Goal: Task Accomplishment & Management: Manage account settings

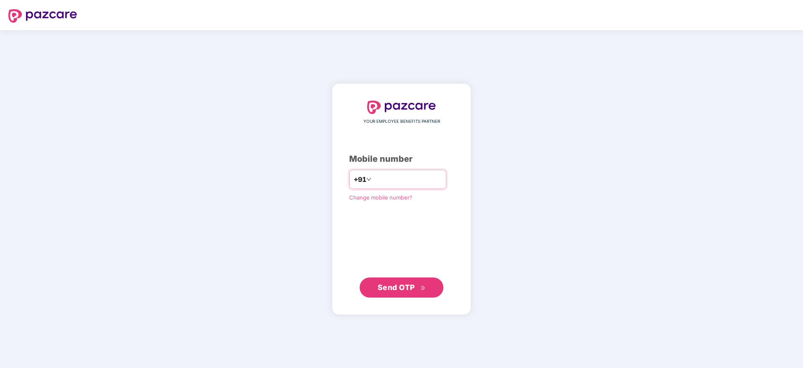
click at [380, 179] on input "number" at bounding box center [407, 179] width 69 height 13
type input "**********"
click at [397, 287] on span "Send OTP" at bounding box center [396, 287] width 37 height 9
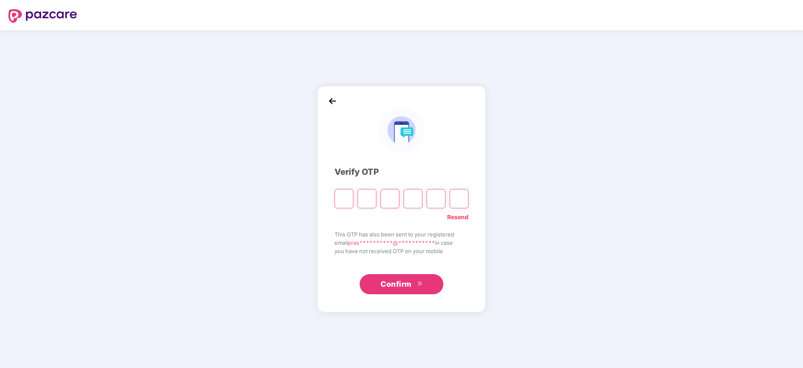
click at [346, 198] on input "Please enter verification code. Digit 1" at bounding box center [344, 198] width 19 height 19
type input "*"
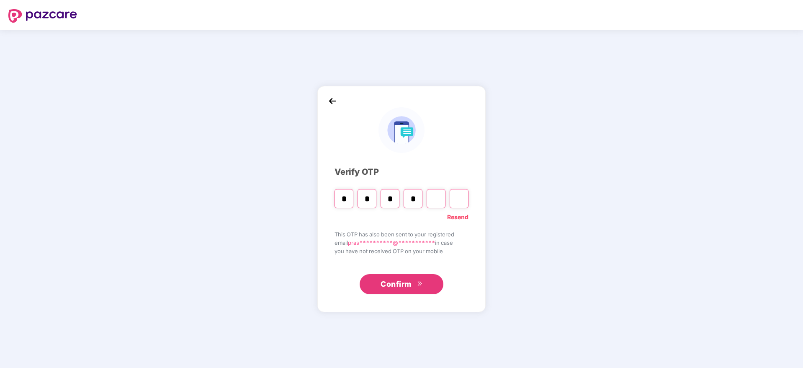
type input "*"
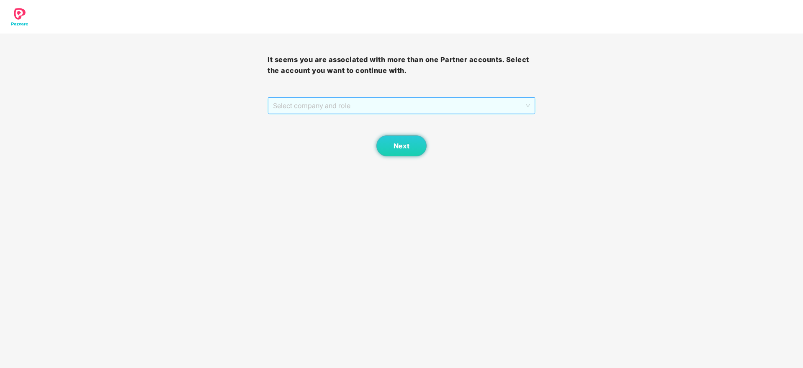
click at [356, 106] on span "Select company and role" at bounding box center [401, 106] width 257 height 16
click at [339, 135] on div "Pazcare - PARTNER_ADMIN" at bounding box center [402, 135] width 258 height 9
click at [412, 145] on button "Next" at bounding box center [402, 145] width 50 height 21
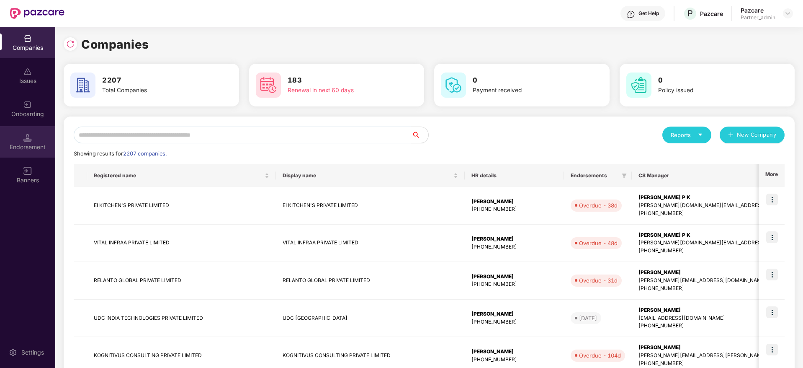
click at [13, 154] on div "Endorsement" at bounding box center [27, 141] width 55 height 31
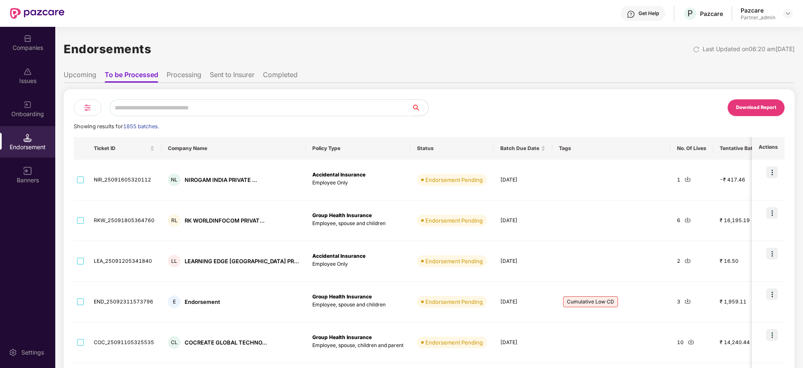
click at [88, 105] on img at bounding box center [88, 108] width 10 height 10
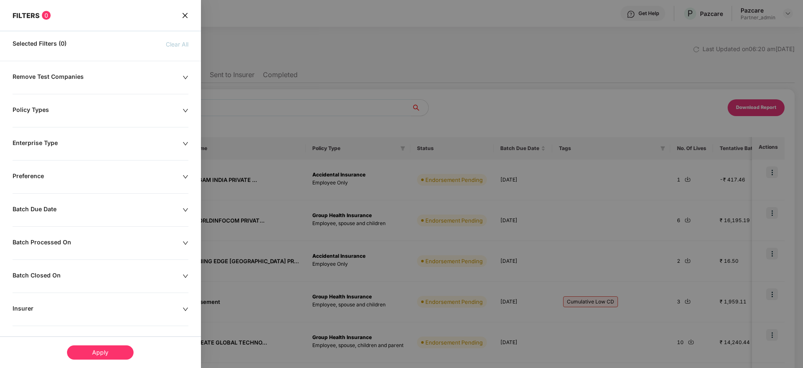
click at [186, 207] on icon "down" at bounding box center [186, 210] width 6 height 6
click at [86, 237] on div at bounding box center [53, 235] width 72 height 9
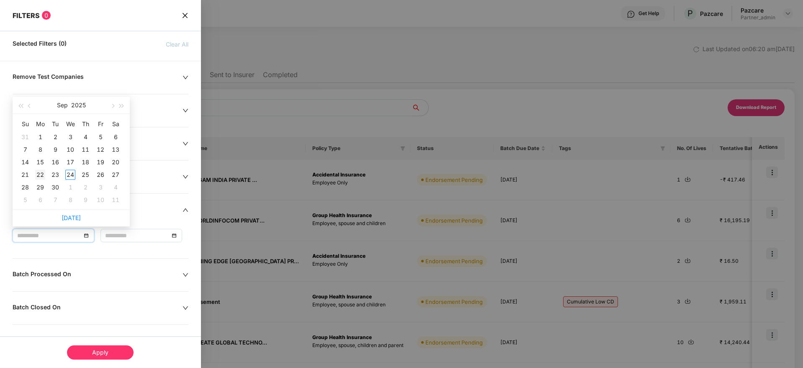
type input "**********"
click at [40, 172] on div "22" at bounding box center [40, 175] width 10 height 10
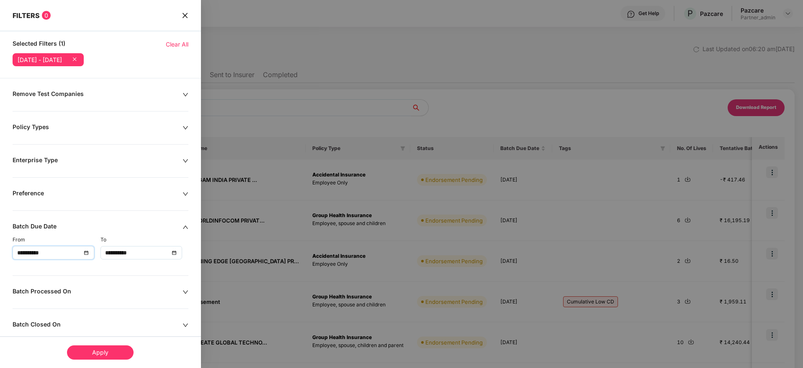
click at [176, 253] on div "**********" at bounding box center [141, 252] width 72 height 9
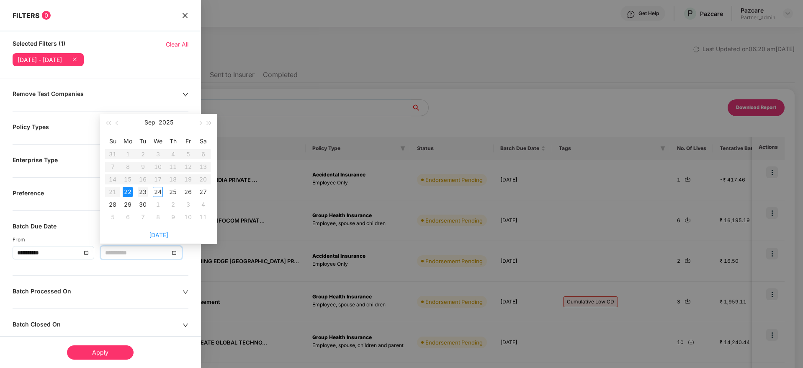
type input "**********"
click at [141, 191] on div "23" at bounding box center [143, 192] width 10 height 10
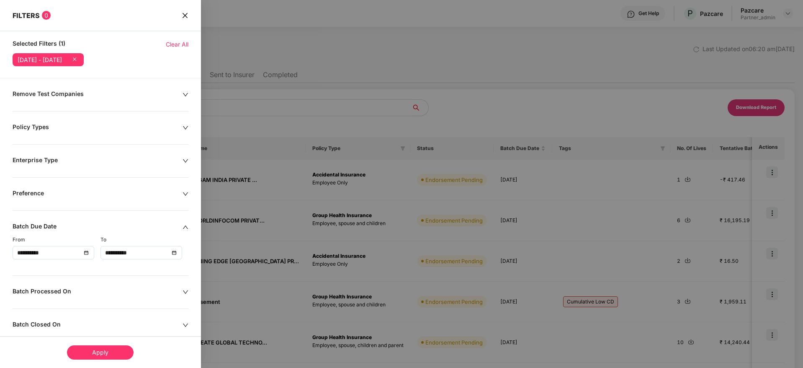
click at [111, 355] on div "Apply" at bounding box center [100, 352] width 67 height 14
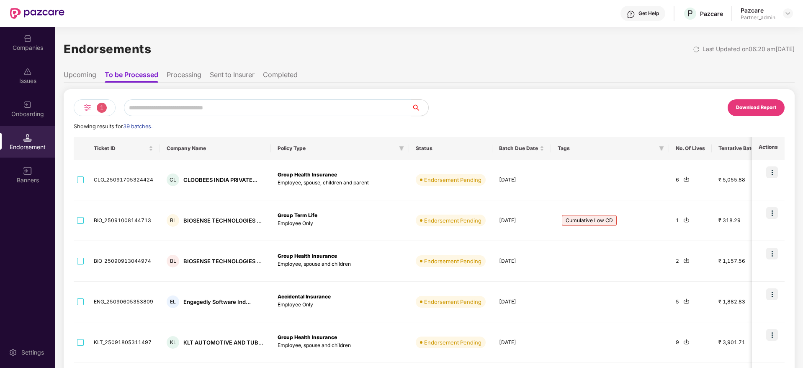
click at [754, 108] on div "Download Report" at bounding box center [756, 108] width 40 height 8
click at [81, 108] on div "1" at bounding box center [95, 107] width 42 height 17
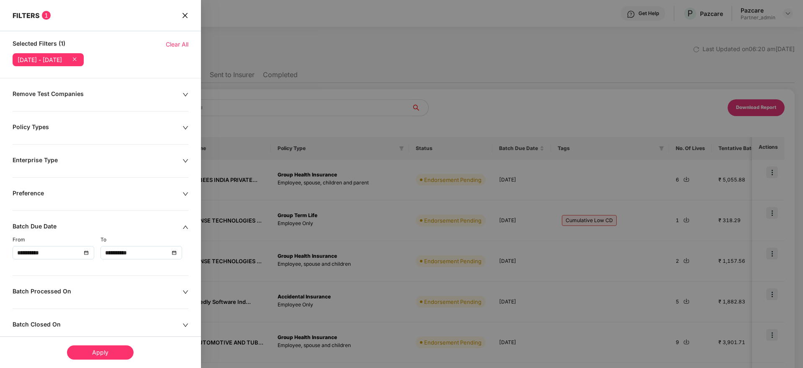
click at [174, 46] on span "Clear All" at bounding box center [177, 44] width 23 height 9
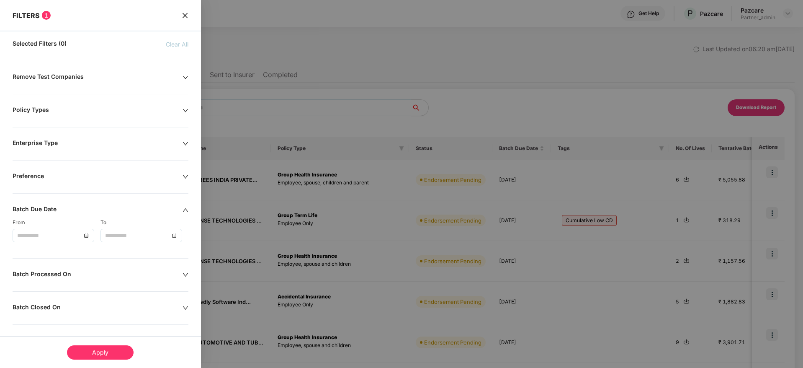
click at [184, 274] on icon "down" at bounding box center [186, 275] width 6 height 6
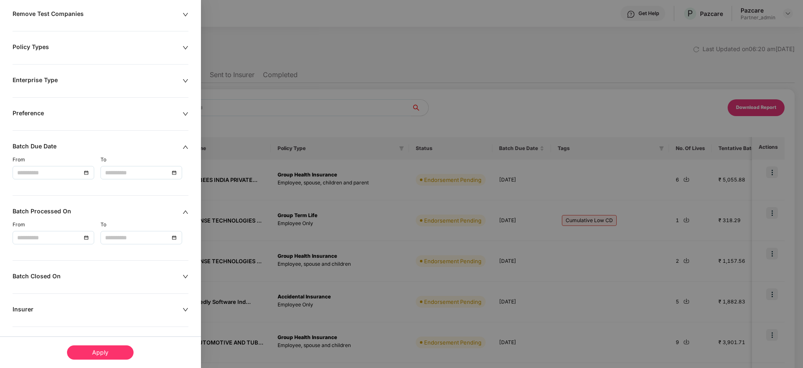
click at [89, 241] on div at bounding box center [53, 237] width 72 height 9
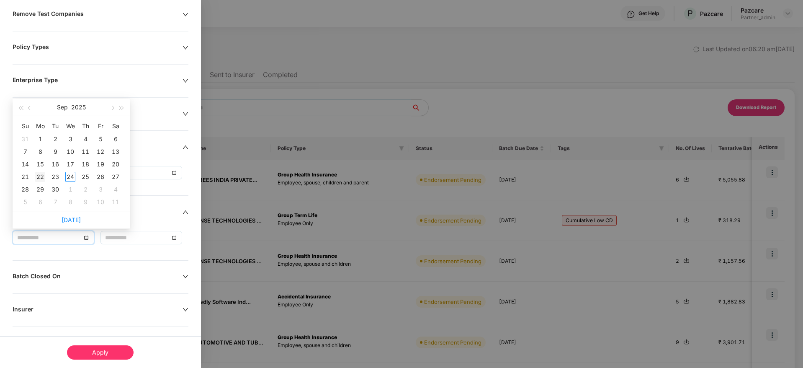
type input "**********"
click at [38, 176] on div "22" at bounding box center [40, 177] width 10 height 10
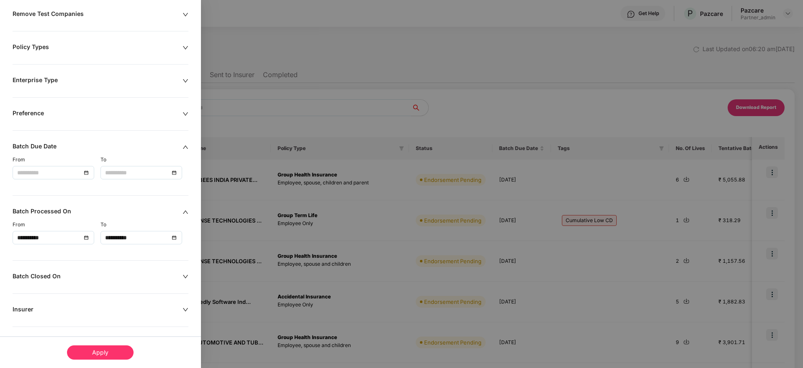
click at [173, 237] on div "**********" at bounding box center [141, 237] width 72 height 9
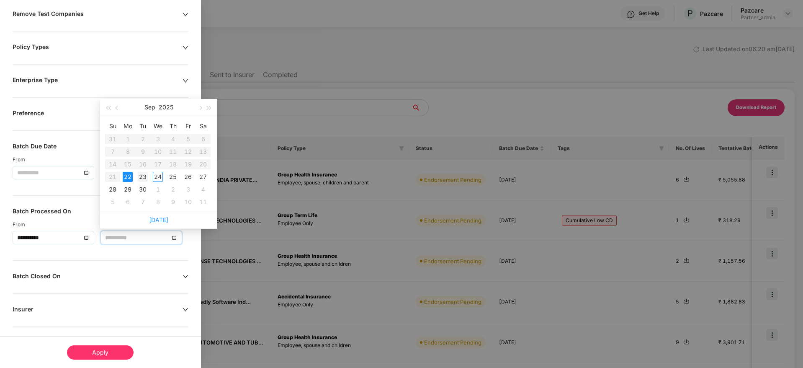
type input "**********"
click at [141, 177] on div "23" at bounding box center [143, 177] width 10 height 10
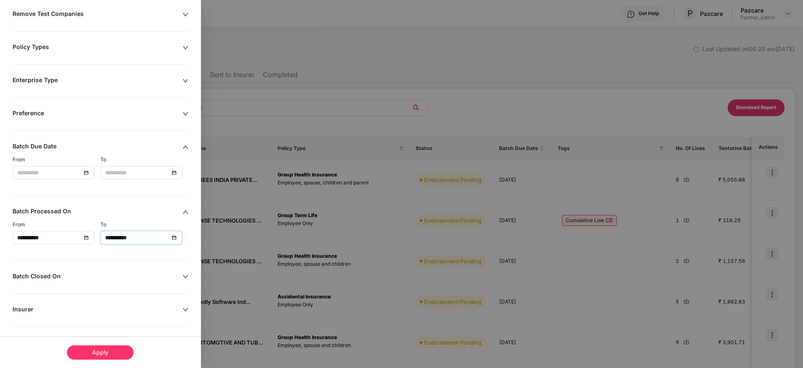
click at [98, 353] on div "Apply" at bounding box center [100, 352] width 67 height 14
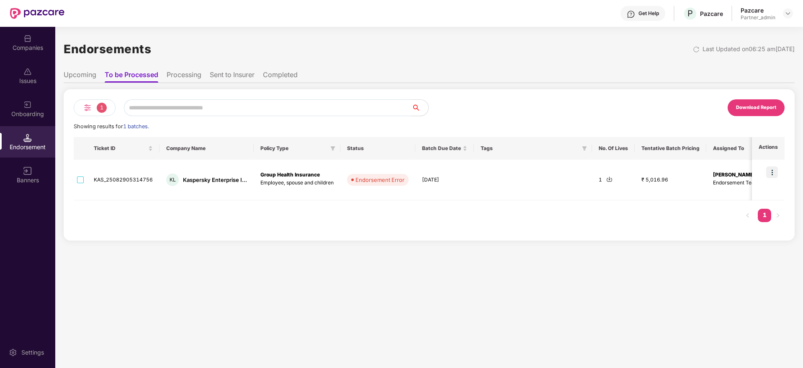
click at [178, 81] on li "Processing" at bounding box center [184, 76] width 35 height 12
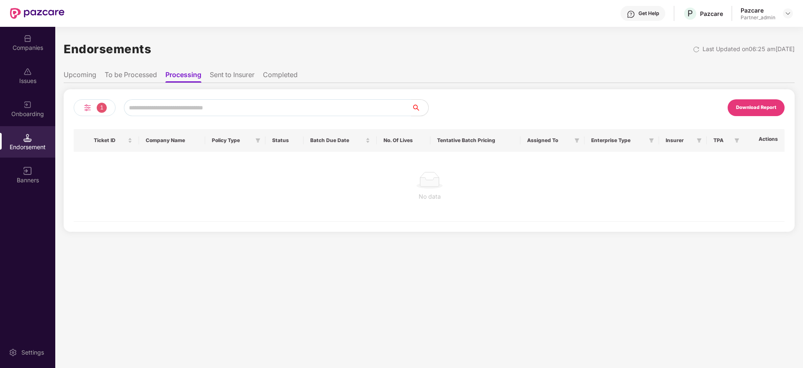
click at [227, 70] on li "Sent to Insurer" at bounding box center [232, 76] width 45 height 12
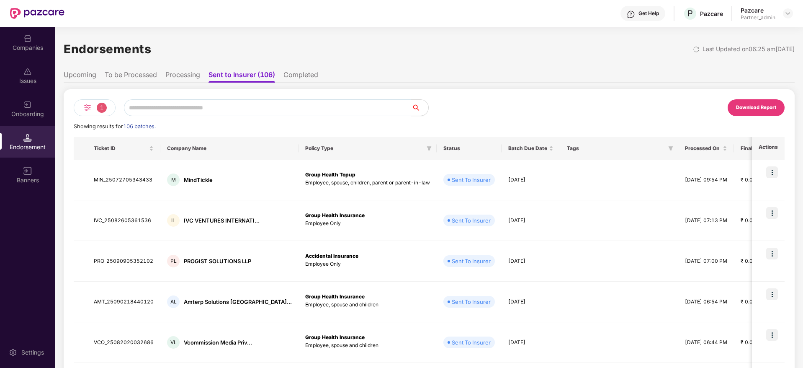
click at [136, 80] on li "To be Processed" at bounding box center [131, 76] width 52 height 12
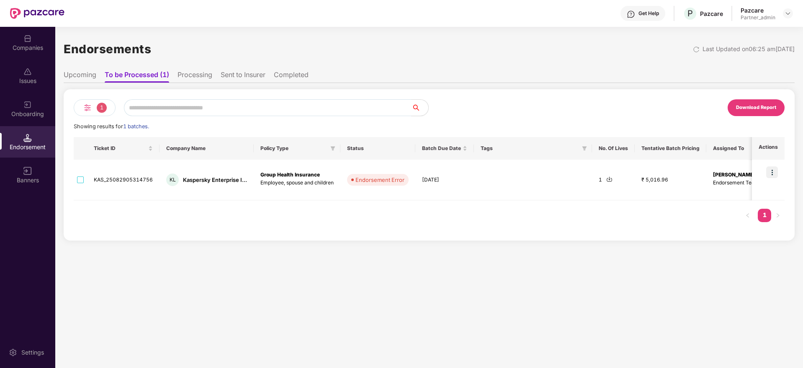
click at [759, 106] on div "Download Report" at bounding box center [756, 108] width 40 height 8
click at [27, 53] on div "Companies" at bounding box center [27, 42] width 55 height 31
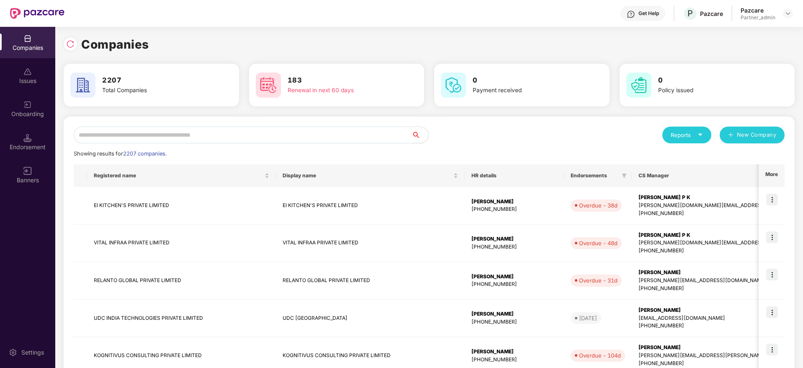
click at [42, 145] on div "Endorsement" at bounding box center [27, 147] width 55 height 8
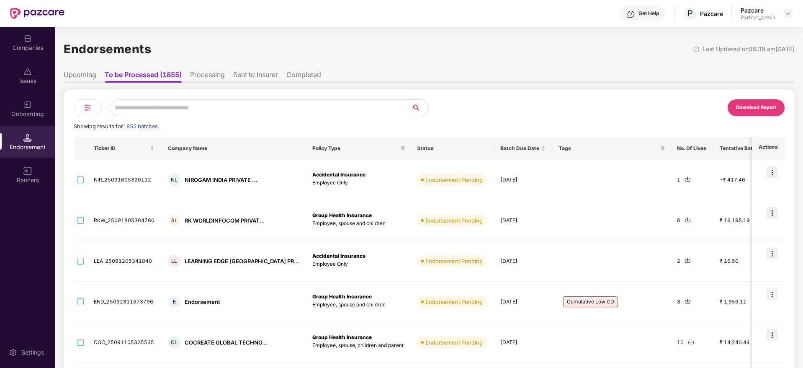
click at [28, 34] on div at bounding box center [27, 38] width 8 height 8
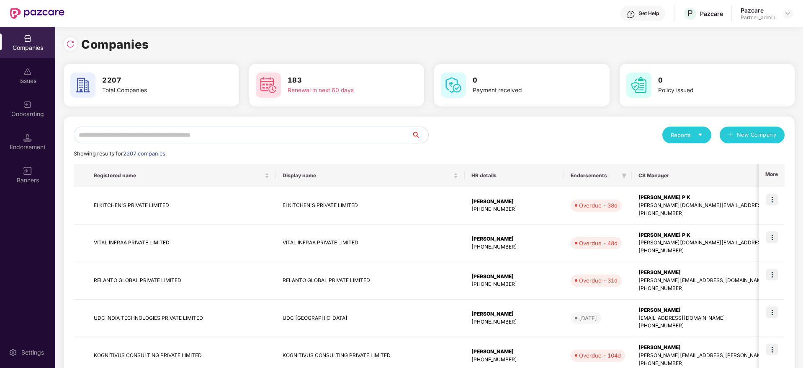
click at [135, 138] on input "text" at bounding box center [243, 135] width 338 height 17
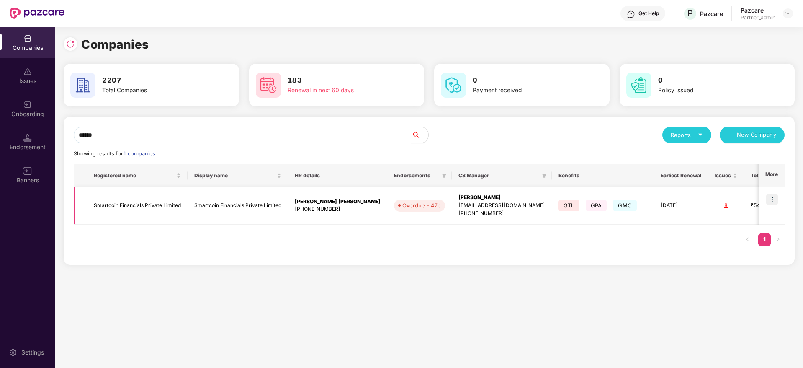
type input "******"
click at [770, 198] on img at bounding box center [773, 200] width 12 height 12
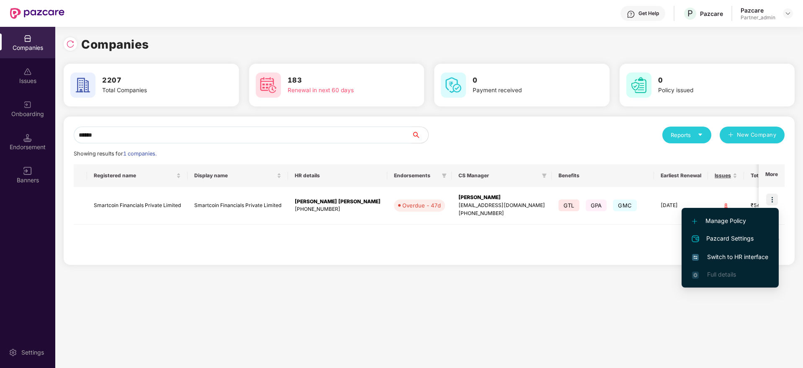
click at [744, 254] on span "Switch to HR interface" at bounding box center [730, 256] width 76 height 9
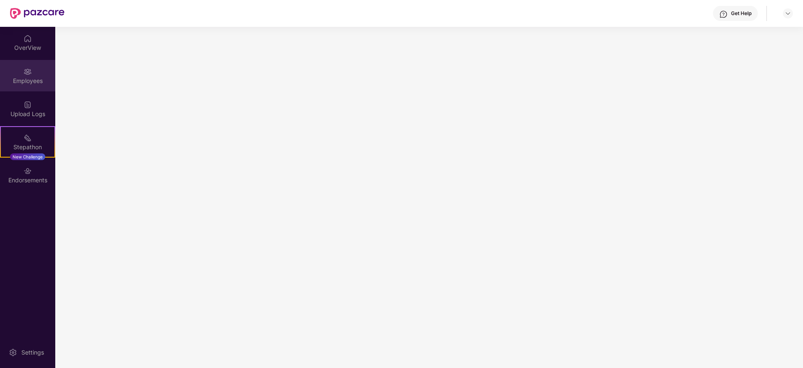
click at [30, 81] on div "Employees" at bounding box center [27, 81] width 55 height 8
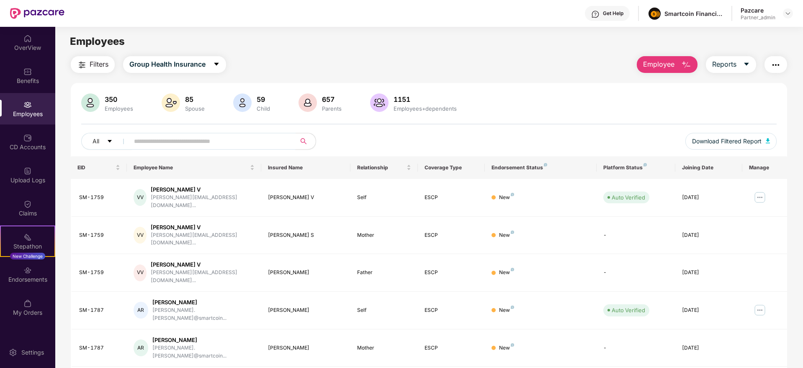
click at [162, 143] on input "text" at bounding box center [209, 141] width 150 height 13
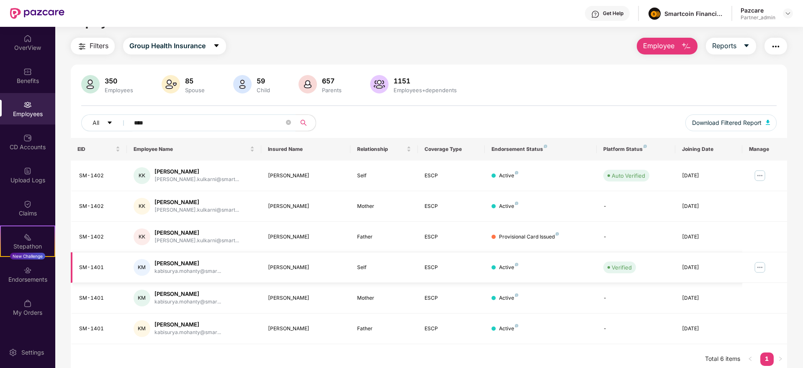
scroll to position [27, 0]
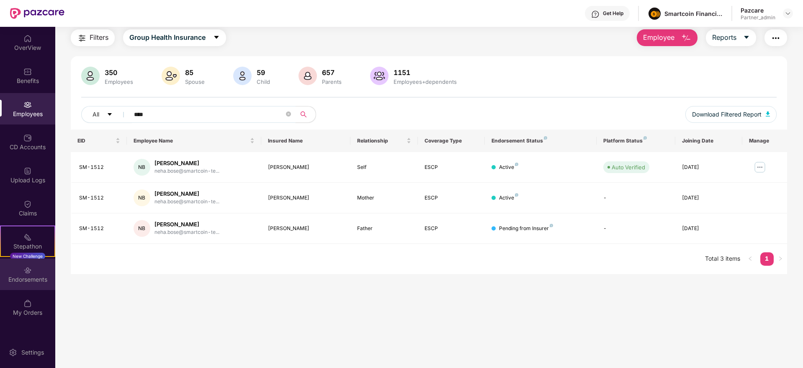
type input "****"
click at [28, 272] on img at bounding box center [27, 270] width 8 height 8
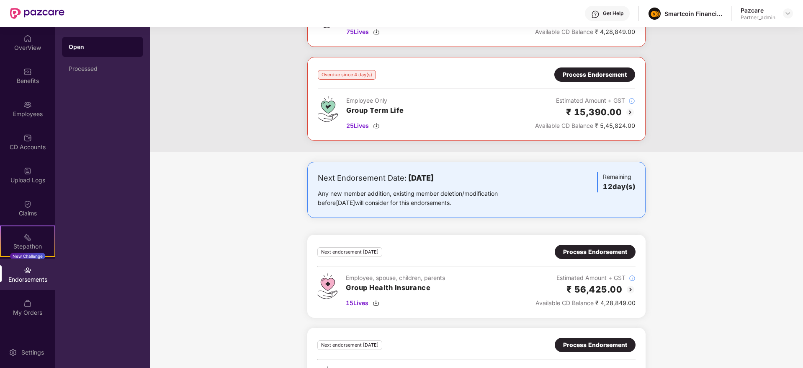
scroll to position [632, 0]
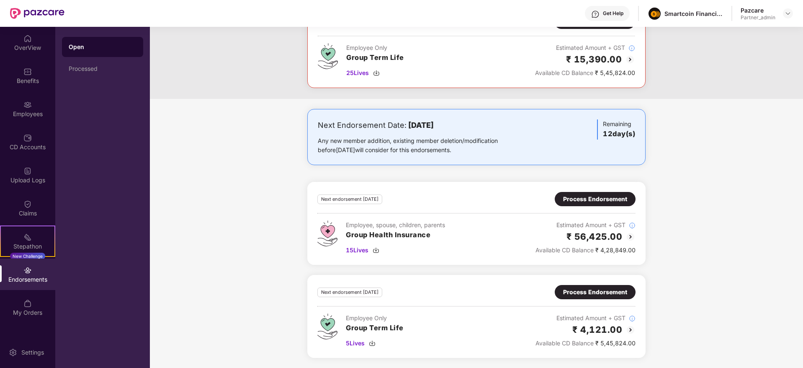
click at [581, 201] on div "Process Endorsement" at bounding box center [595, 198] width 64 height 9
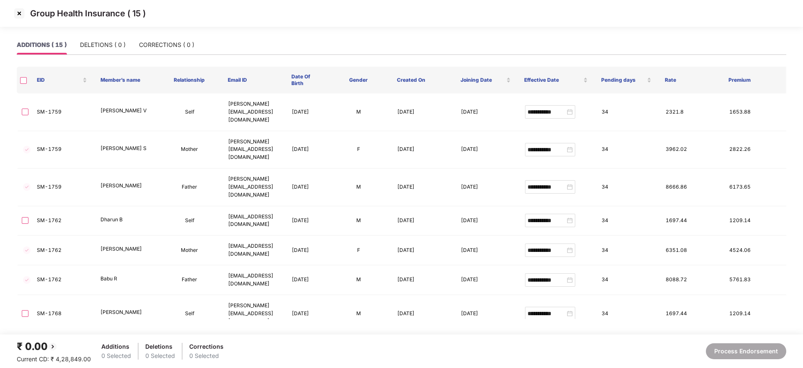
click at [18, 8] on img at bounding box center [19, 13] width 13 height 13
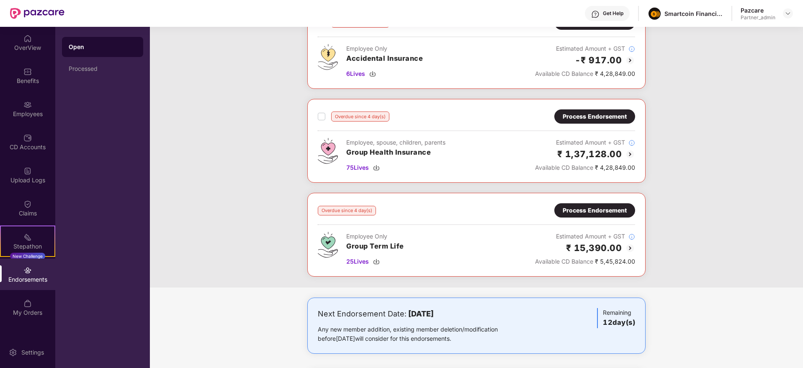
scroll to position [632, 0]
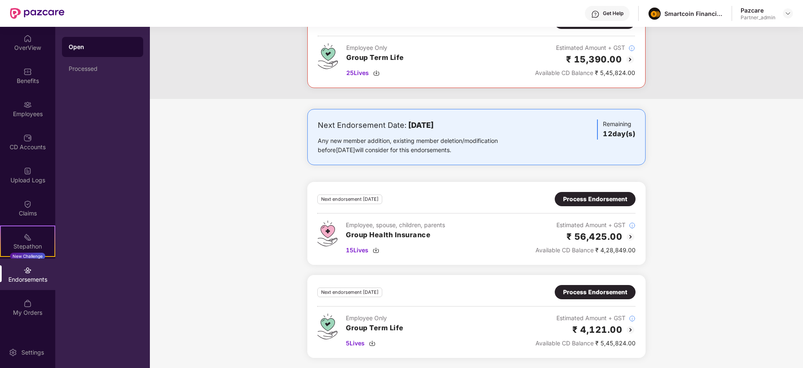
click at [584, 201] on div "Process Endorsement" at bounding box center [595, 198] width 64 height 9
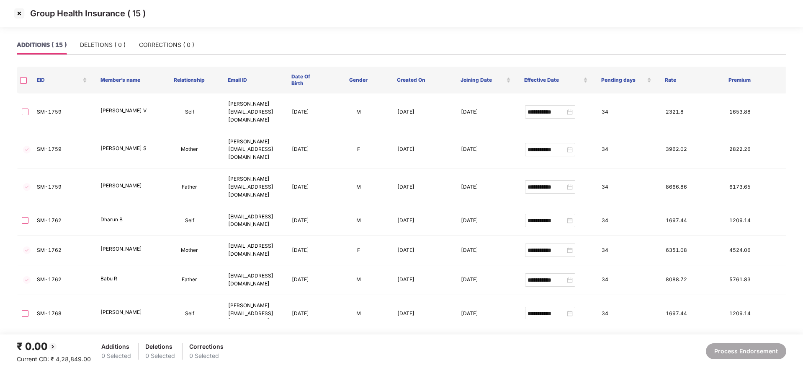
click at [18, 11] on img at bounding box center [19, 13] width 13 height 13
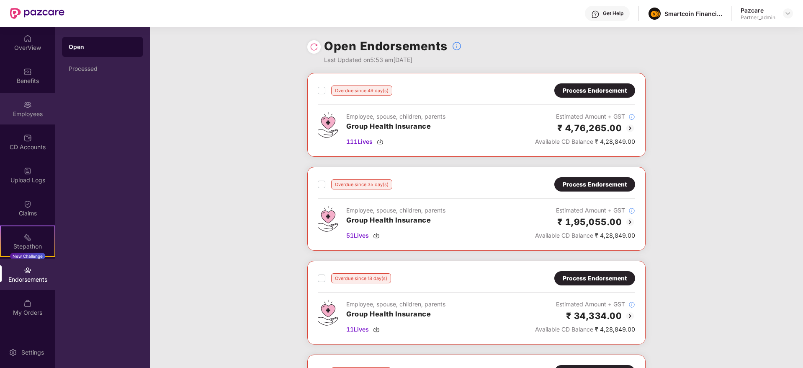
click at [25, 112] on div "Employees" at bounding box center [27, 114] width 55 height 8
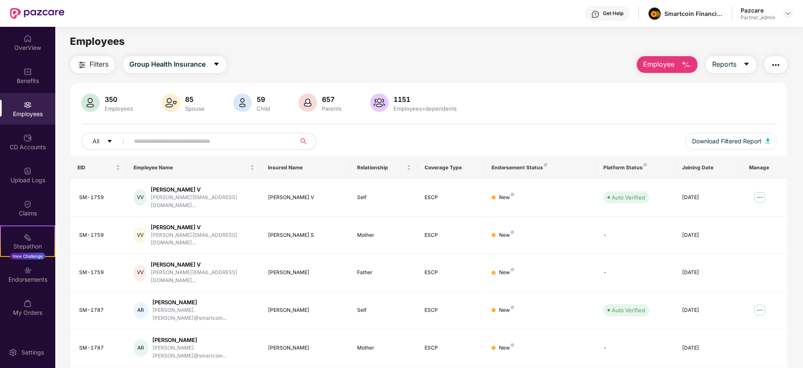
click at [180, 141] on input "text" at bounding box center [209, 141] width 150 height 13
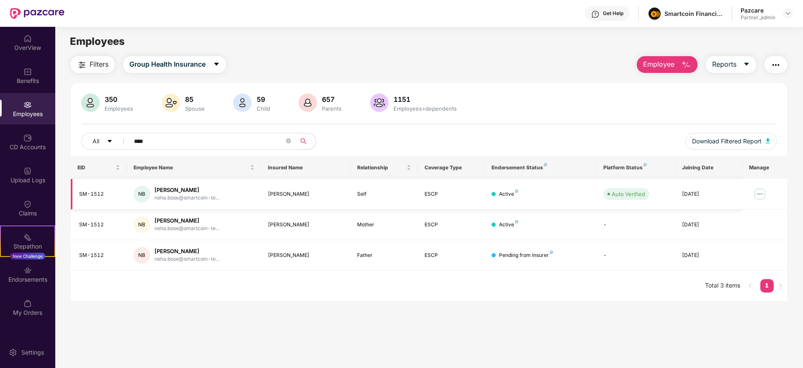
type input "****"
click at [762, 194] on img at bounding box center [760, 193] width 13 height 13
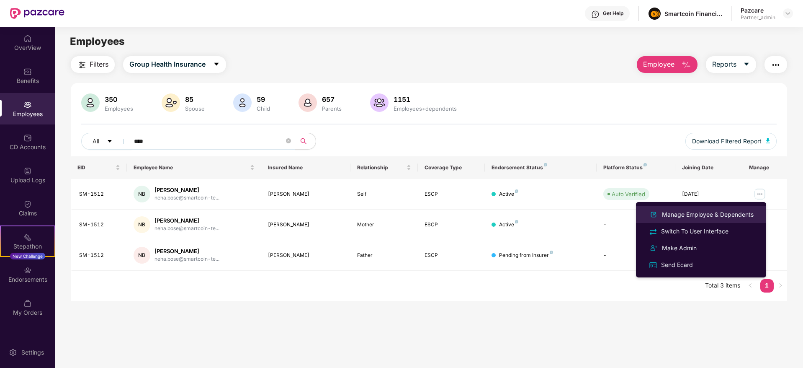
click at [700, 213] on div "Manage Employee & Dependents" at bounding box center [708, 214] width 95 height 9
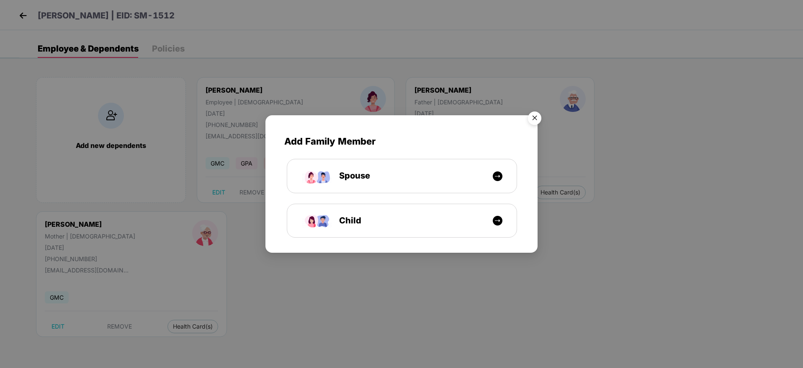
click at [535, 120] on img "Close" at bounding box center [534, 119] width 23 height 23
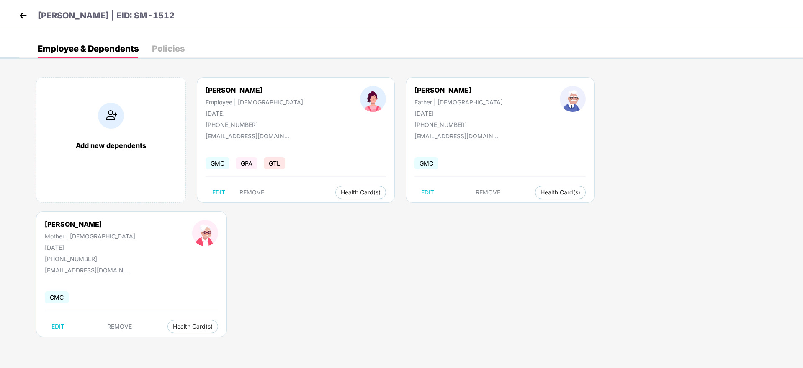
drag, startPoint x: 371, startPoint y: 114, endPoint x: 411, endPoint y: 110, distance: 40.9
click at [415, 110] on div "[DATE]" at bounding box center [459, 113] width 88 height 7
click at [22, 17] on img at bounding box center [23, 15] width 13 height 13
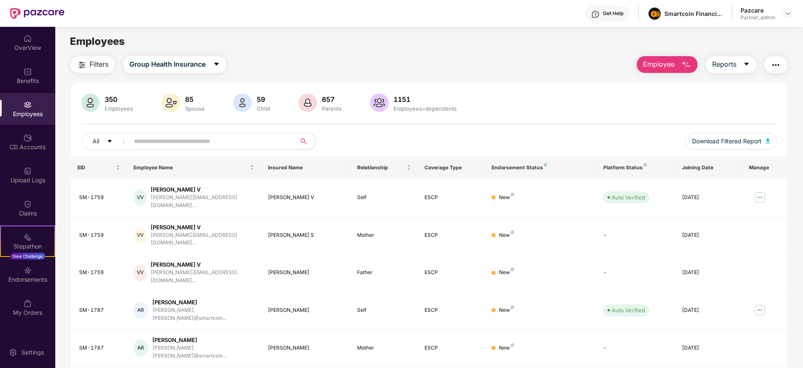
click at [173, 142] on input "text" at bounding box center [209, 141] width 150 height 13
paste input "*******"
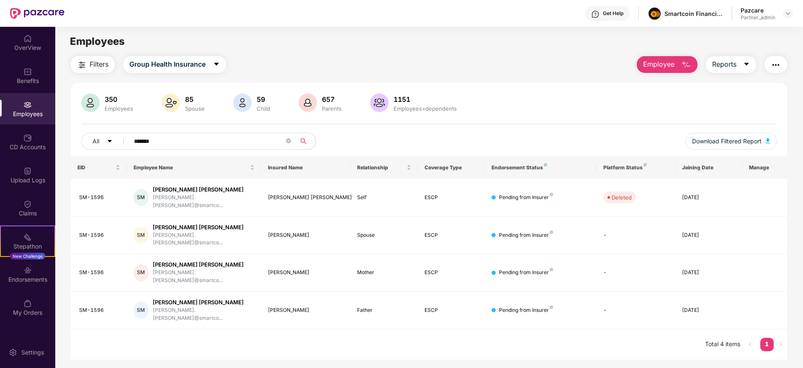
type input "*******"
